Goal: Task Accomplishment & Management: Use online tool/utility

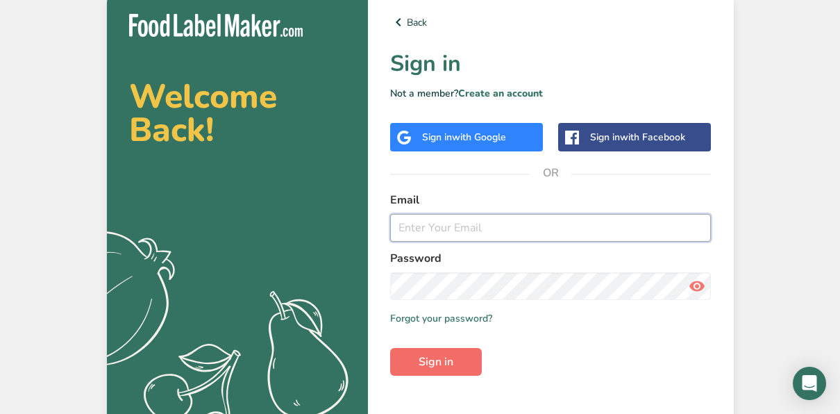
type input "[EMAIL_ADDRESS][DOMAIN_NAME]"
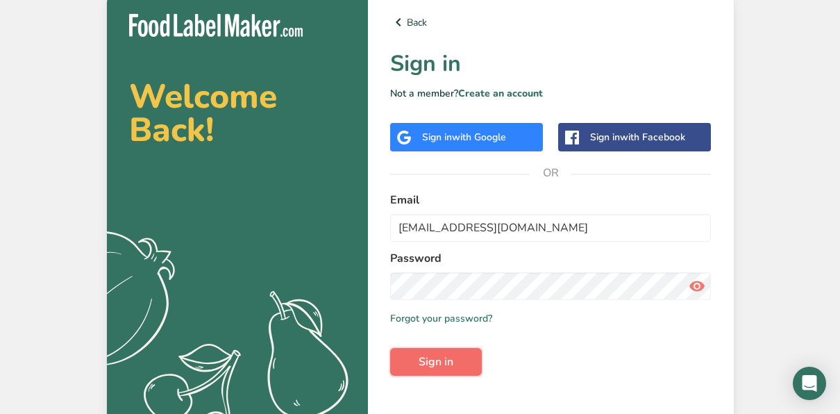
click at [445, 364] on span "Sign in" at bounding box center [436, 361] width 35 height 17
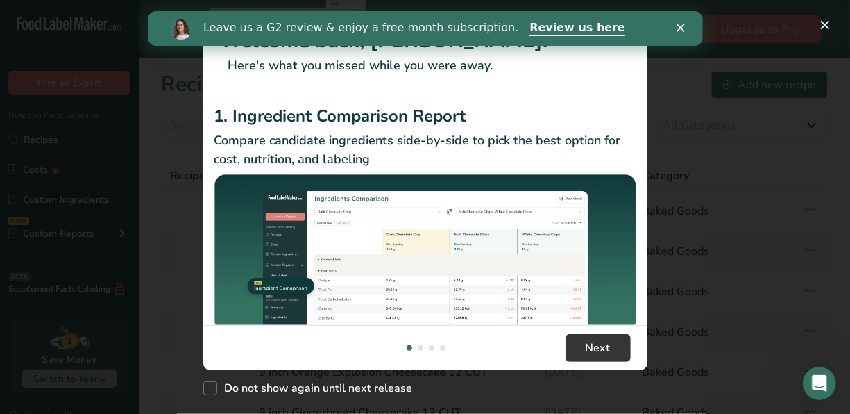
click at [674, 37] on div "Leave us a G2 review & enjoy a free month subscription. Review us here" at bounding box center [424, 29] width 555 height 24
click at [674, 32] on div "Leave us a G2 review & enjoy a free month subscription. Review us here" at bounding box center [424, 29] width 555 height 24
click at [680, 22] on div "Leave us a G2 review & enjoy a free month subscription. Review us here" at bounding box center [424, 29] width 555 height 24
click at [682, 40] on div "Leave us a G2 review & enjoy a free month subscription. Review us here" at bounding box center [424, 28] width 555 height 35
click at [813, 30] on div "New Features" at bounding box center [425, 207] width 850 height 414
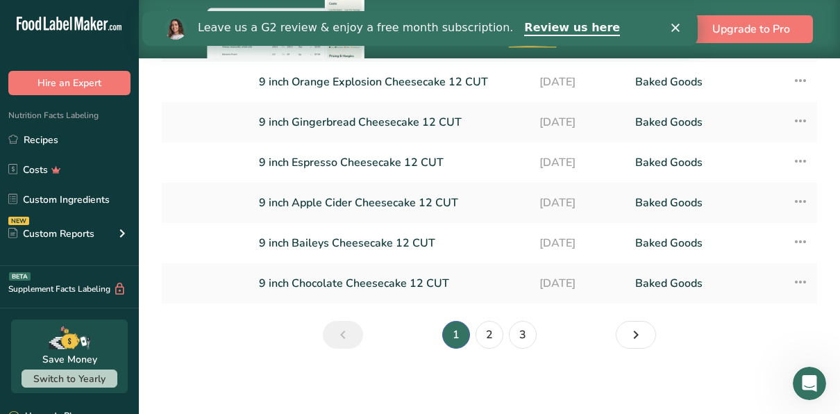
scroll to position [288, 0]
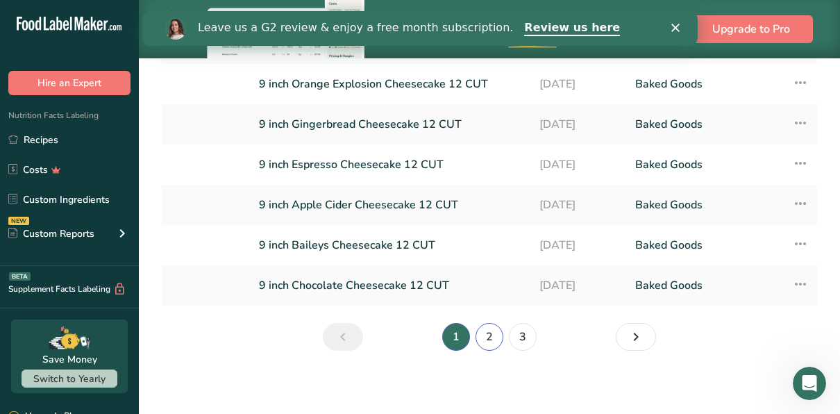
click at [481, 335] on link "2" at bounding box center [490, 337] width 28 height 28
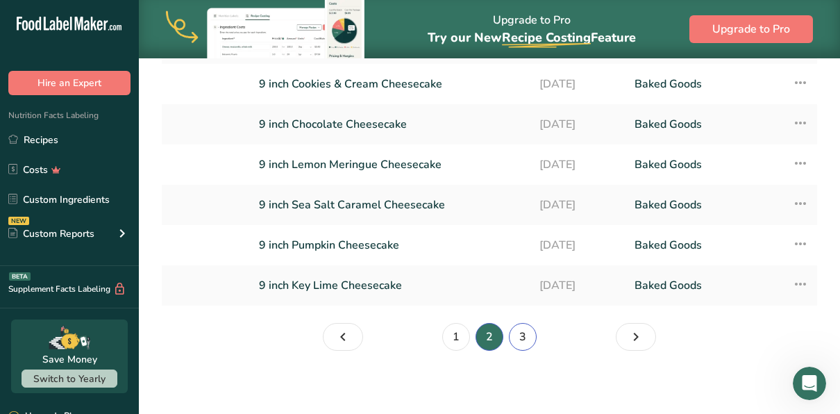
click at [526, 342] on link "3" at bounding box center [523, 337] width 28 height 28
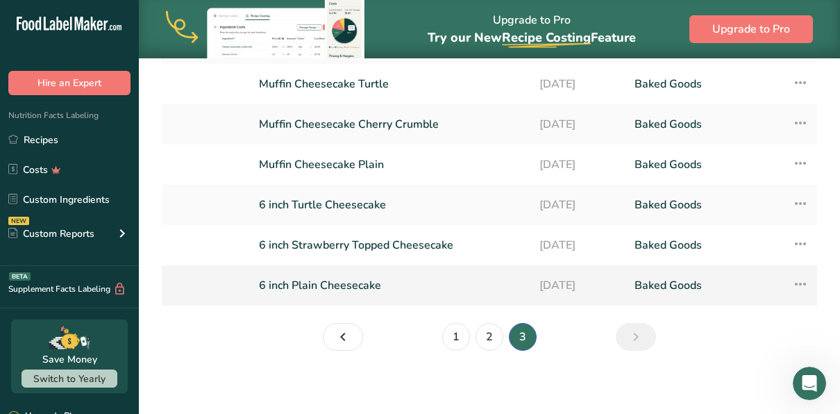
click at [380, 286] on link "6 inch Plain Cheesecake" at bounding box center [391, 285] width 264 height 29
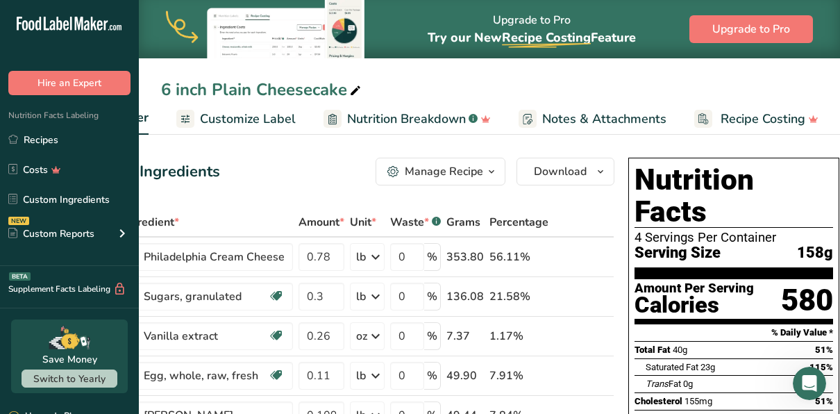
click at [224, 119] on span "Customize Label" at bounding box center [248, 119] width 96 height 19
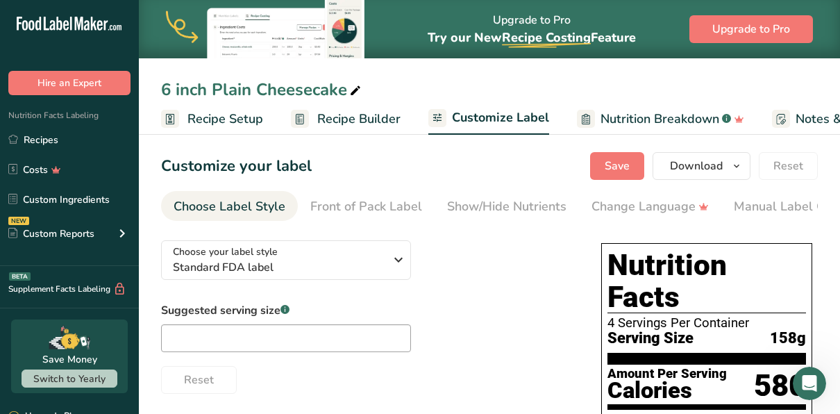
click at [238, 117] on span "Recipe Setup" at bounding box center [225, 119] width 76 height 19
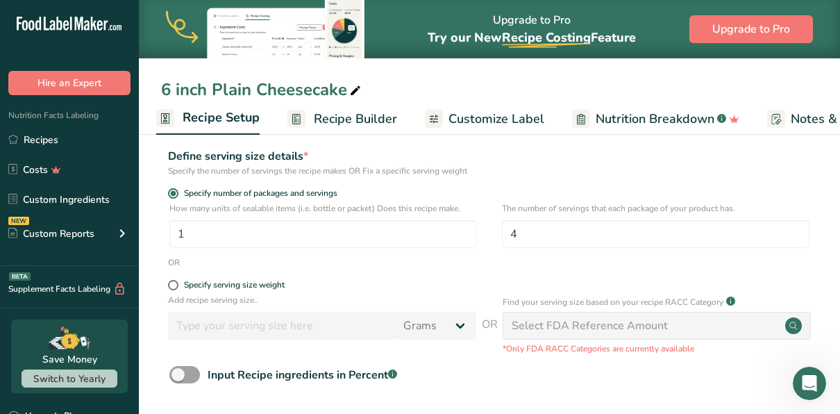
scroll to position [139, 0]
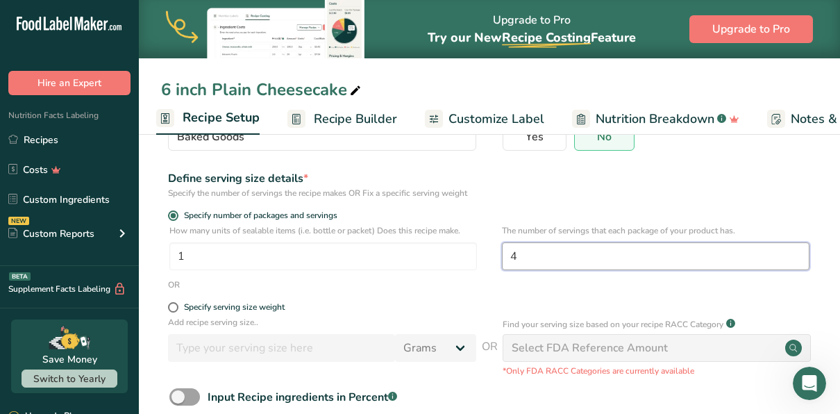
click at [537, 251] on input "4" at bounding box center [656, 256] width 308 height 28
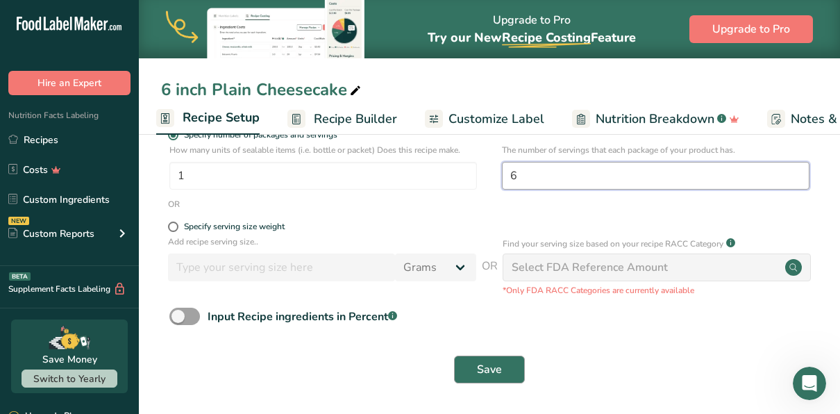
type input "6"
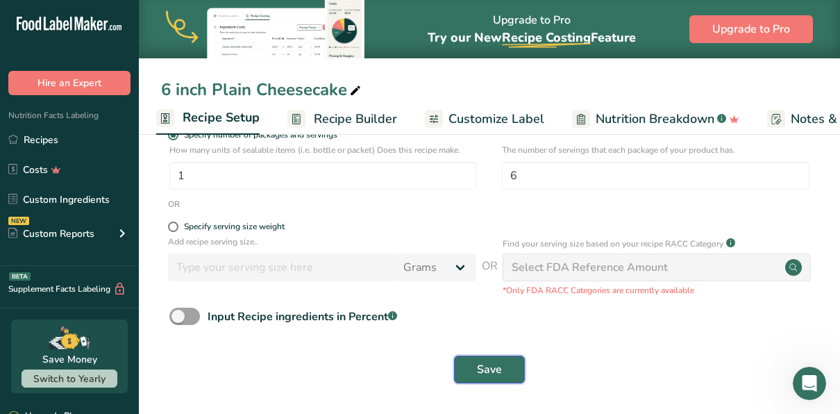
click at [487, 373] on span "Save" at bounding box center [489, 369] width 25 height 17
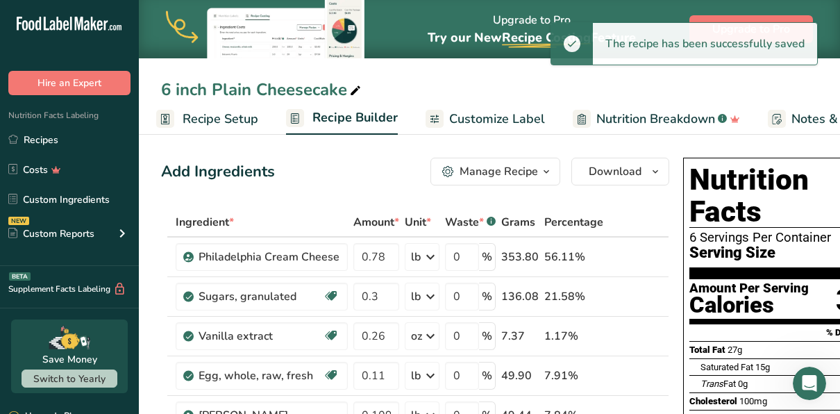
click at [637, 119] on span "Nutrition Breakdown" at bounding box center [655, 119] width 119 height 19
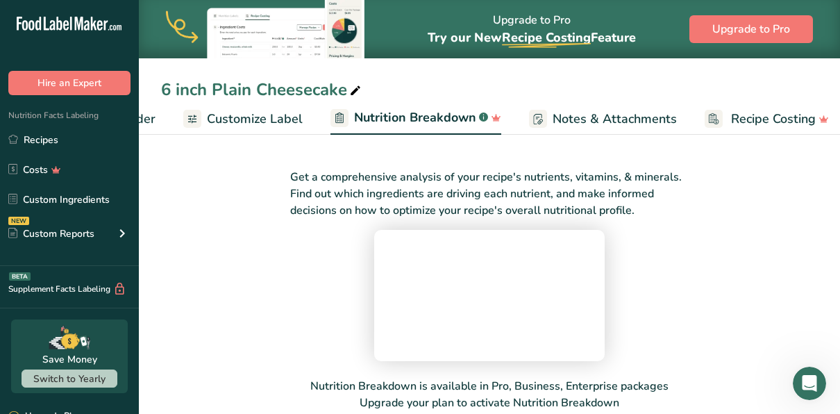
scroll to position [0, 255]
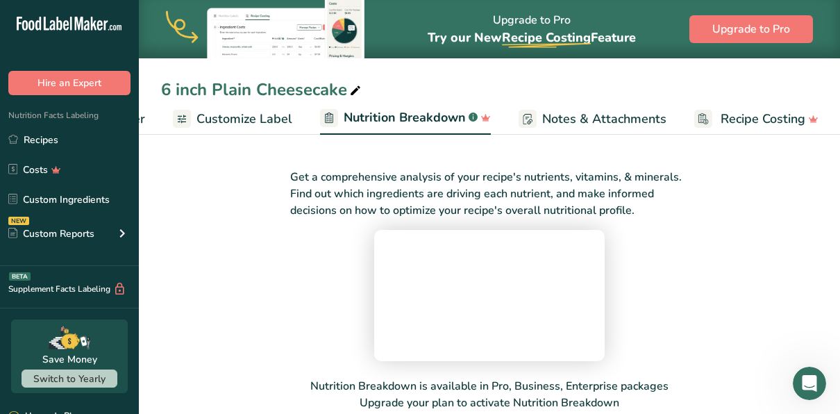
click at [567, 119] on span "Notes & Attachments" at bounding box center [604, 119] width 124 height 19
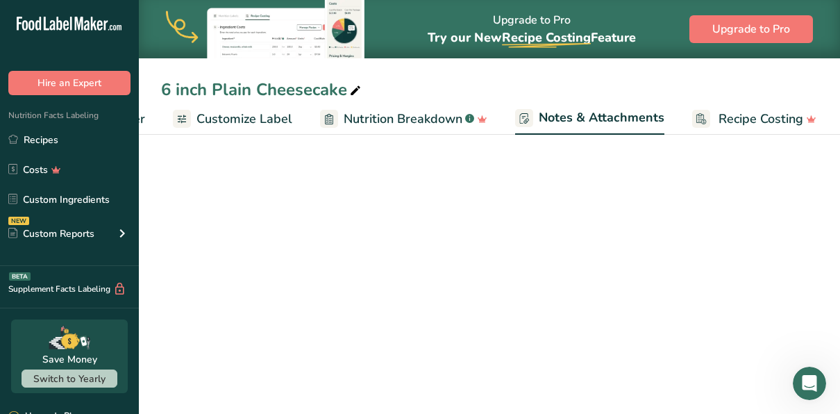
scroll to position [0, 255]
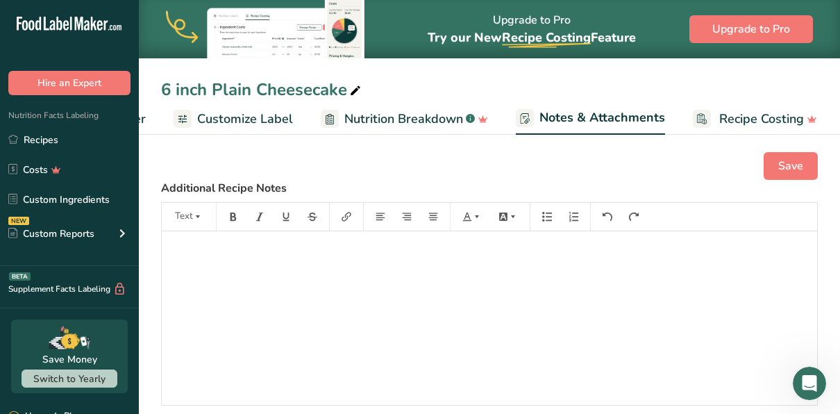
click at [385, 117] on span "Nutrition Breakdown" at bounding box center [403, 119] width 119 height 19
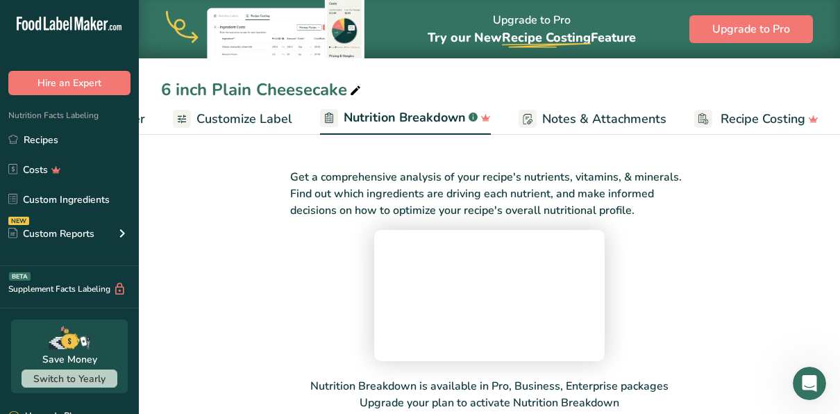
click at [224, 113] on span "Customize Label" at bounding box center [244, 119] width 96 height 19
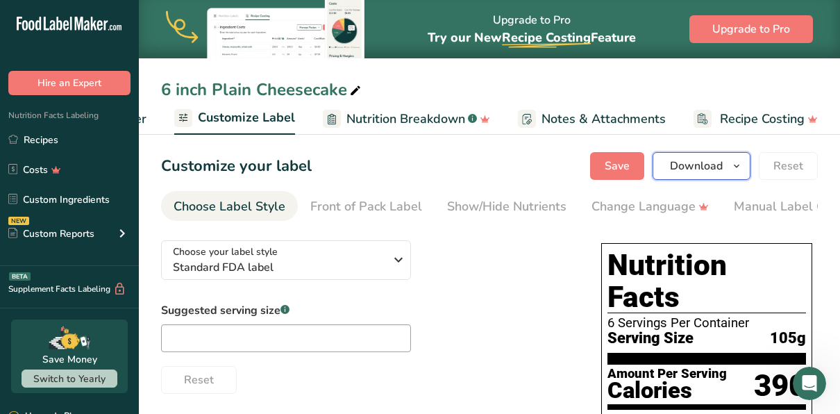
click at [741, 175] on button "Download" at bounding box center [702, 166] width 98 height 28
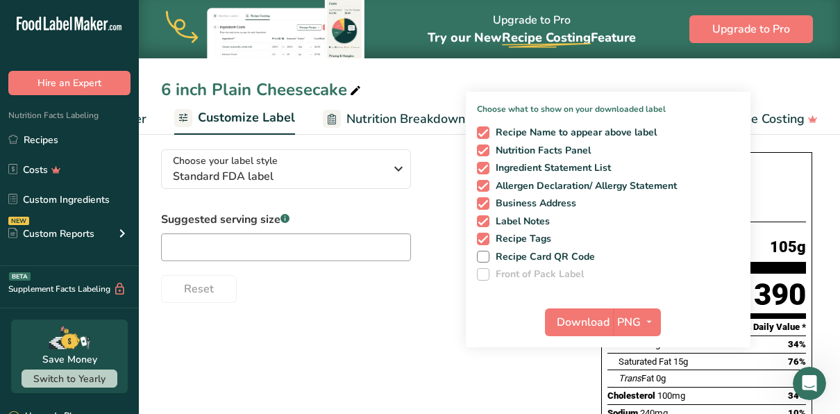
scroll to position [96, 0]
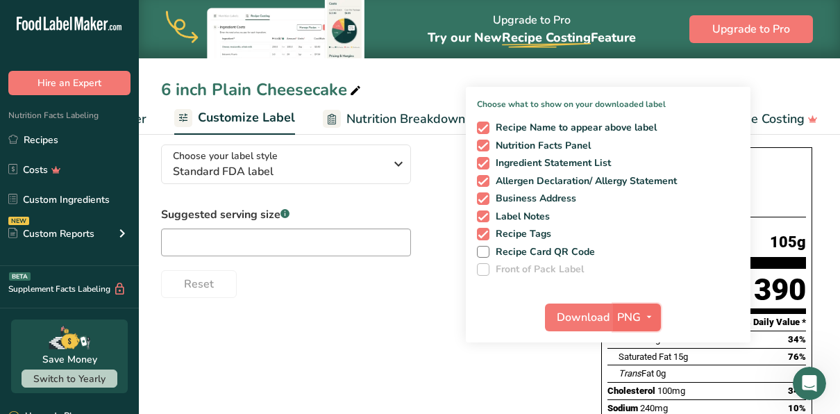
click at [650, 314] on icon "button" at bounding box center [649, 316] width 11 height 17
click at [491, 129] on span "Recipe Name to appear above label" at bounding box center [573, 127] width 168 height 12
click at [486, 129] on input "Recipe Name to appear above label" at bounding box center [481, 127] width 9 height 9
checkbox input "false"
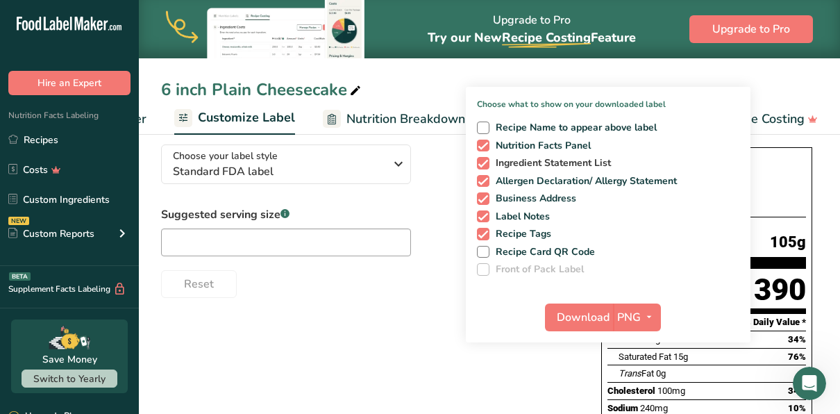
click at [487, 160] on span at bounding box center [483, 163] width 12 height 12
click at [486, 160] on input "Ingredient Statement List" at bounding box center [481, 162] width 9 height 9
checkbox input "false"
click at [485, 178] on span at bounding box center [483, 181] width 12 height 12
click at [485, 178] on input "Allergen Declaration/ Allergy Statement" at bounding box center [481, 180] width 9 height 9
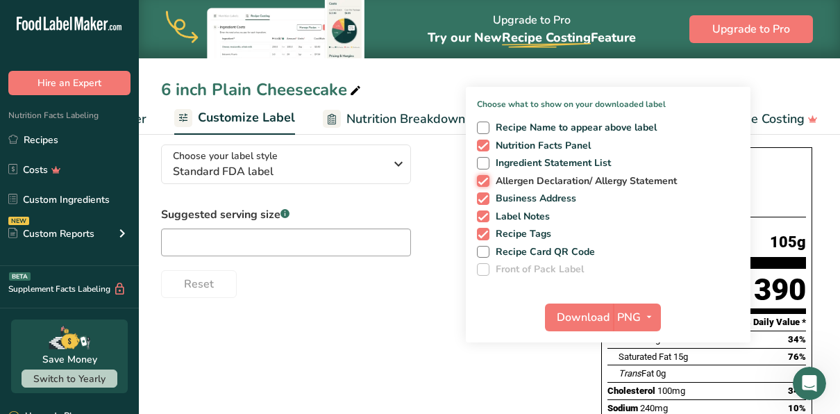
checkbox input "false"
click at [486, 200] on span at bounding box center [483, 198] width 12 height 12
click at [486, 200] on input "Business Address" at bounding box center [481, 198] width 9 height 9
checkbox input "false"
click at [487, 217] on span at bounding box center [483, 216] width 12 height 12
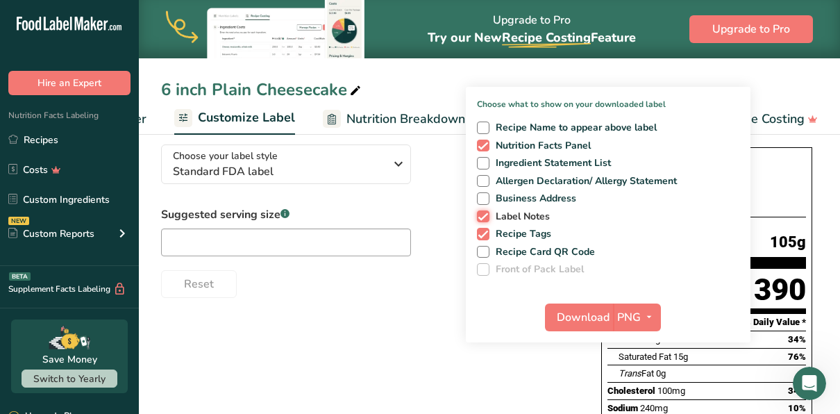
click at [486, 217] on input "Label Notes" at bounding box center [481, 216] width 9 height 9
checkbox input "false"
click at [485, 235] on span at bounding box center [483, 234] width 12 height 12
click at [485, 235] on input "Recipe Tags" at bounding box center [481, 233] width 9 height 9
checkbox input "false"
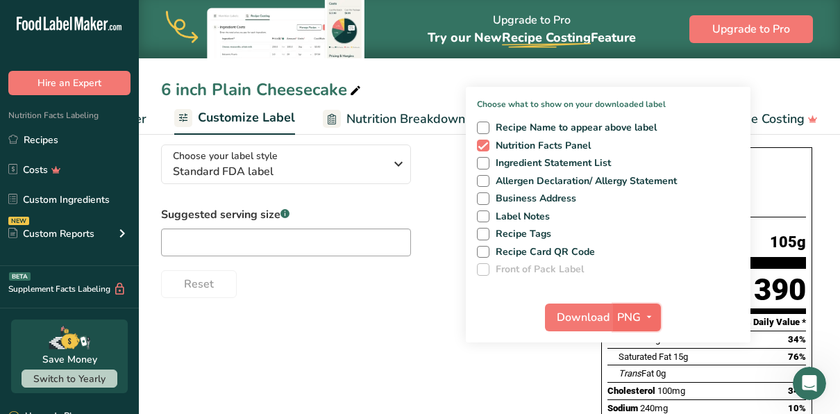
click at [620, 323] on span "PNG" at bounding box center [629, 317] width 24 height 17
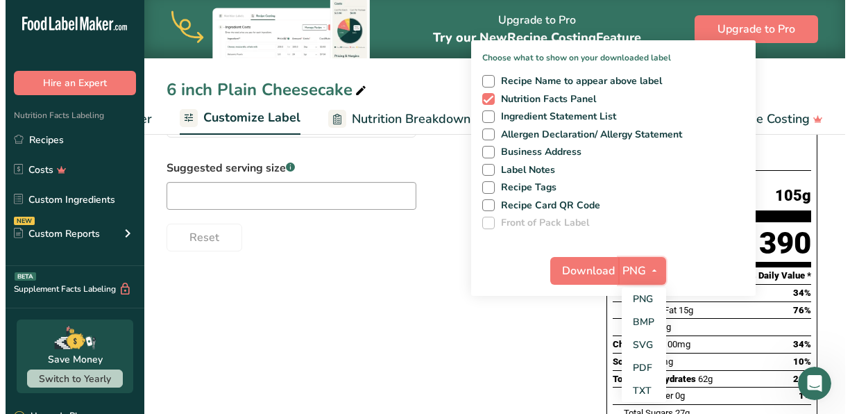
scroll to position [150, 0]
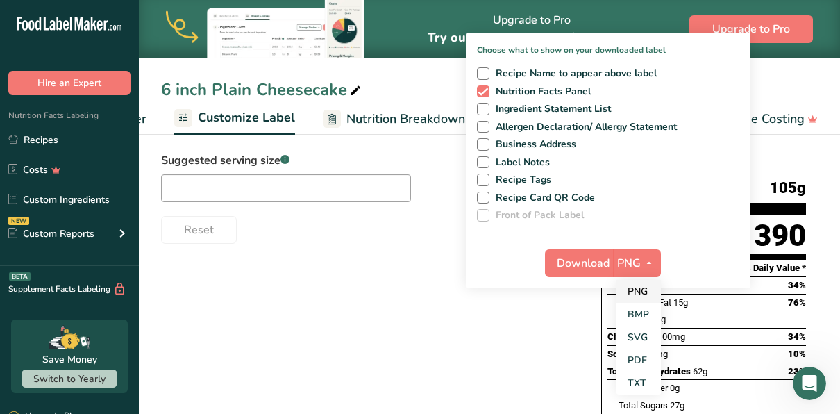
click at [644, 280] on link "PNG" at bounding box center [639, 291] width 44 height 23
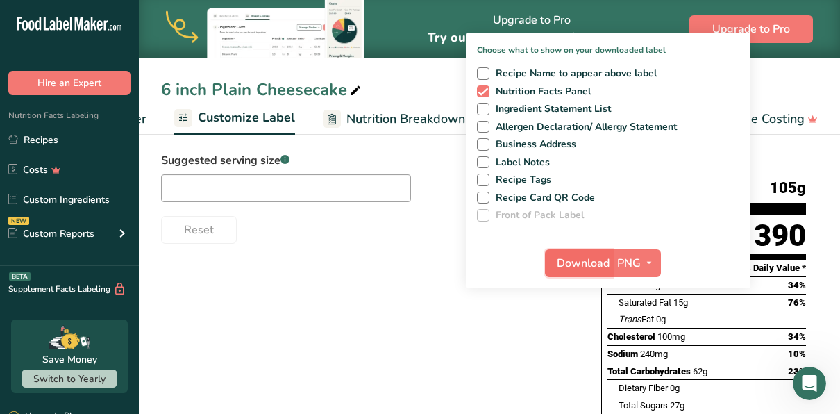
click at [592, 258] on span "Download" at bounding box center [583, 263] width 53 height 17
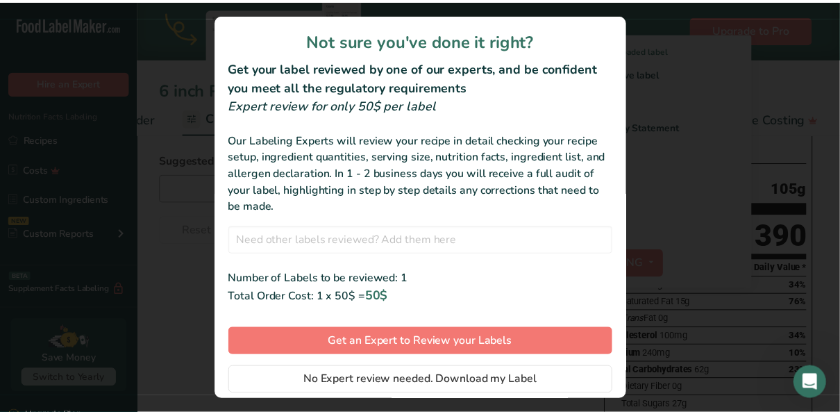
scroll to position [40, 0]
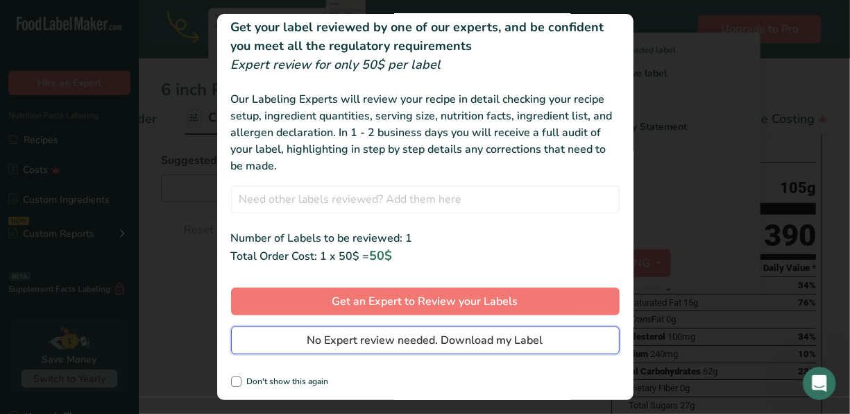
click at [312, 346] on span "No Expert review needed. Download my Label" at bounding box center [426, 340] width 236 height 17
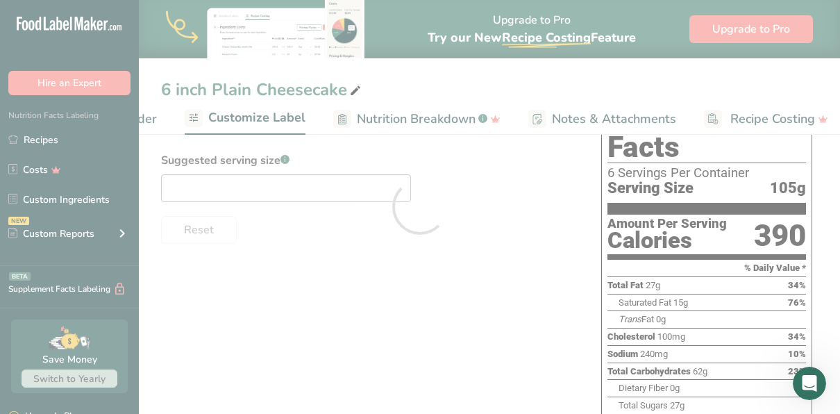
scroll to position [0, 0]
